Goal: Task Accomplishment & Management: Use online tool/utility

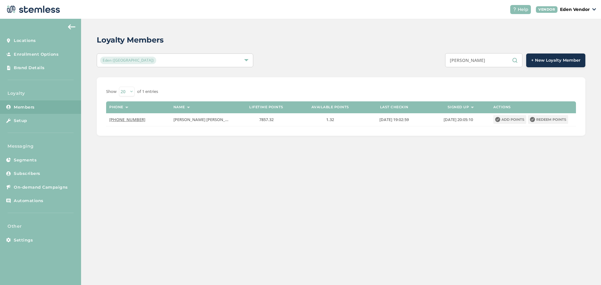
click at [481, 58] on input "[PERSON_NAME]" at bounding box center [483, 60] width 77 height 14
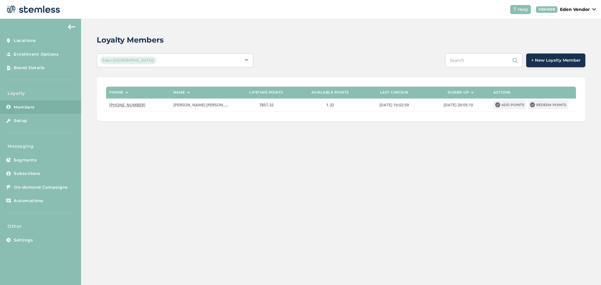
paste input "[PERSON_NAME]"
type input "[PERSON_NAME]"
click at [406, 176] on div "Loyalty Members Eden (Okmulgee) [PERSON_NAME] + New Loyalty Member Phone Name L…" at bounding box center [341, 152] width 520 height 266
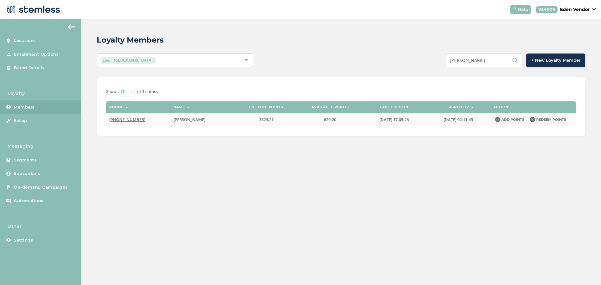
click at [556, 119] on button "Redeem points" at bounding box center [548, 119] width 40 height 9
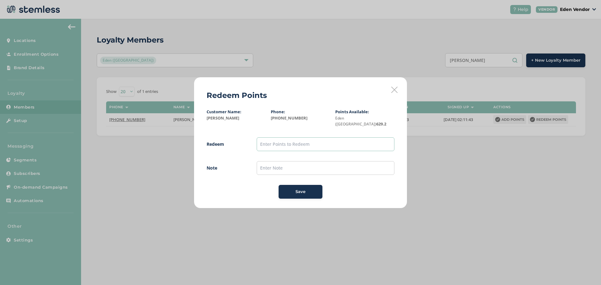
click at [323, 139] on input "text" at bounding box center [326, 144] width 138 height 14
type input "500"
click at [270, 164] on input "text" at bounding box center [326, 168] width 138 height 14
type input "[DATE]"
click at [282, 190] on button "Save" at bounding box center [300, 192] width 44 height 14
